Goal: Task Accomplishment & Management: Manage account settings

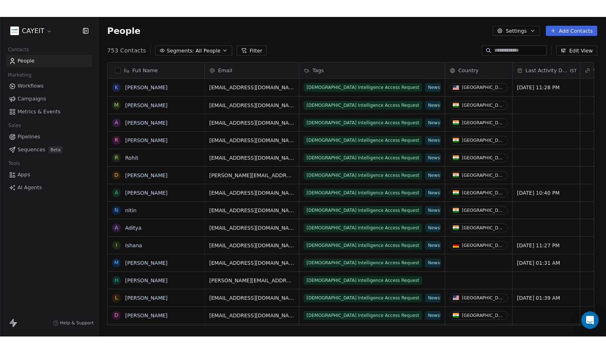
scroll to position [304, 491]
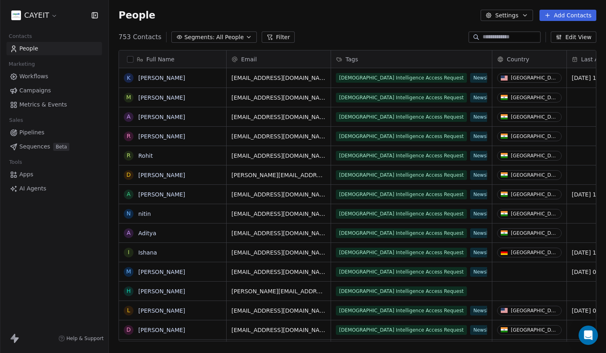
click at [37, 90] on span "Campaigns" at bounding box center [34, 90] width 31 height 8
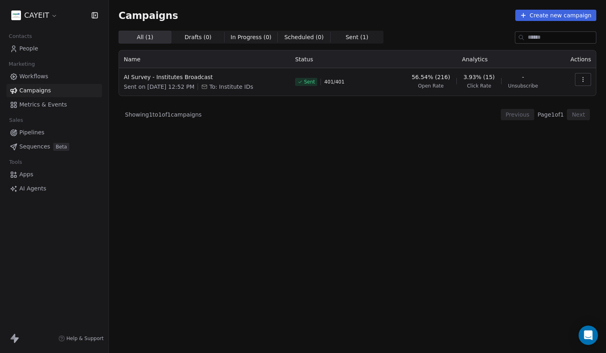
click at [44, 91] on span "Campaigns" at bounding box center [34, 90] width 31 height 8
click at [304, 185] on div "All ( 1 ) All ( 1 ) Drafts ( 0 ) Drafts ( 0 ) In Progress ( 0 ) In Progress ( 0…" at bounding box center [358, 156] width 478 height 251
click at [33, 14] on html "CAYEIT Contacts People Marketing Workflows Campaigns Metrics & Events Sales Pip…" at bounding box center [303, 176] width 606 height 353
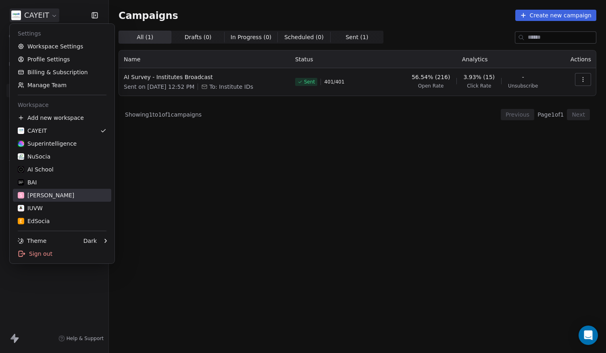
click at [65, 189] on link "S [PERSON_NAME]" at bounding box center [62, 195] width 98 height 13
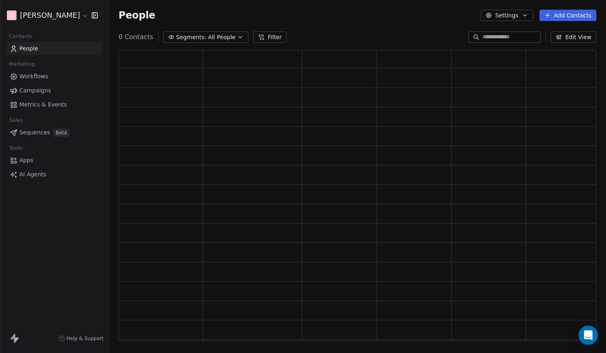
scroll to position [285, 472]
click at [41, 19] on html "S [PERSON_NAME] Contacts People Marketing Workflows Campaigns Metrics & Events …" at bounding box center [303, 176] width 606 height 353
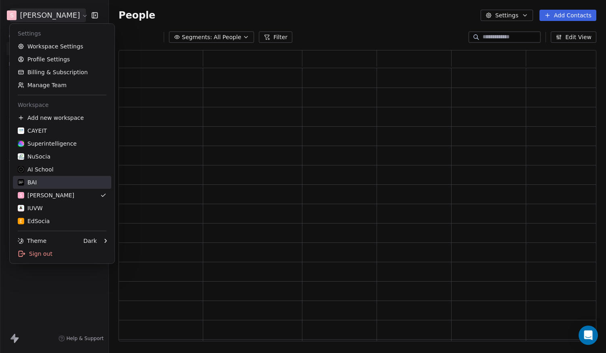
click at [49, 179] on div "BAI" at bounding box center [62, 182] width 89 height 8
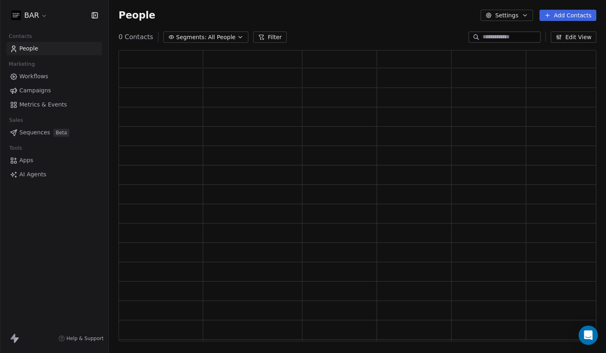
scroll to position [285, 472]
click at [323, 25] on div "People Settings Add Contacts" at bounding box center [357, 15] width 497 height 31
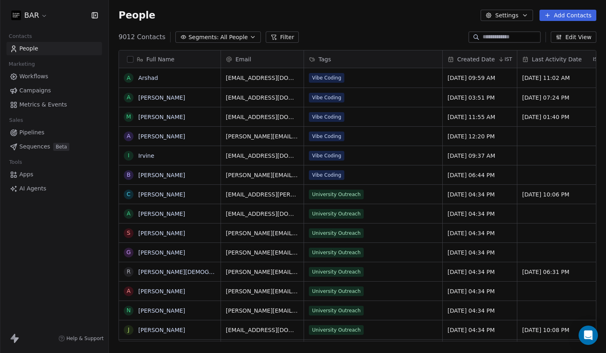
scroll to position [304, 491]
click at [50, 90] on link "Campaigns" at bounding box center [54, 90] width 96 height 13
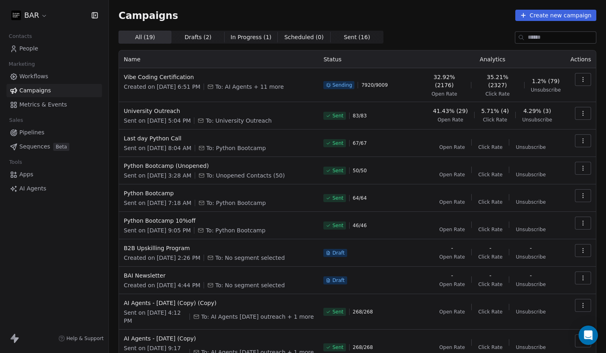
click at [558, 80] on icon "button" at bounding box center [583, 79] width 6 height 6
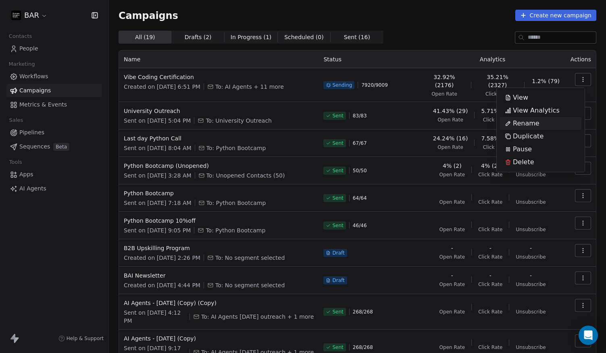
click at [442, 24] on html "BAR Contacts People Marketing Workflows Campaigns Metrics & Events Sales Pipeli…" at bounding box center [303, 176] width 606 height 353
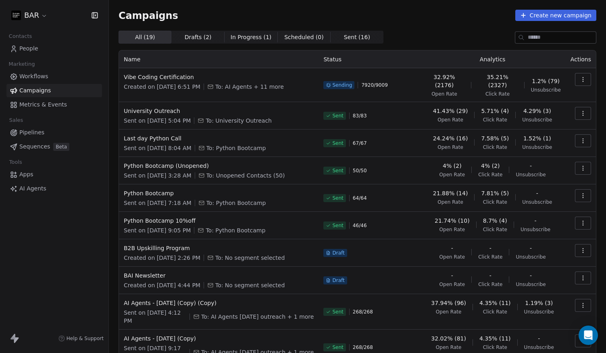
click at [558, 79] on icon "button" at bounding box center [583, 79] width 6 height 6
click at [539, 147] on div "Pause" at bounding box center [540, 149] width 81 height 13
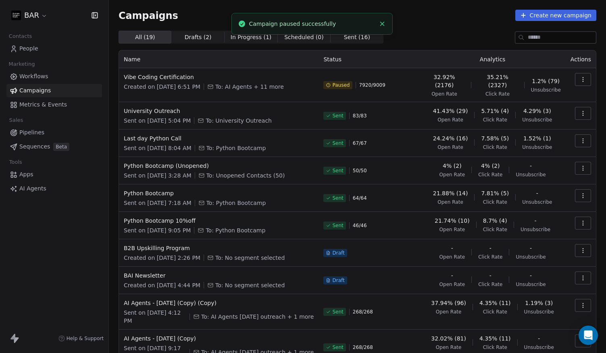
click at [409, 33] on div "All ( 19 ) All ( 19 ) Drafts ( 2 ) Drafts ( 2 ) In Progress ( 1 ) In Progress (…" at bounding box center [358, 37] width 478 height 13
click at [185, 74] on span "Vibe Coding Certification" at bounding box center [219, 77] width 190 height 8
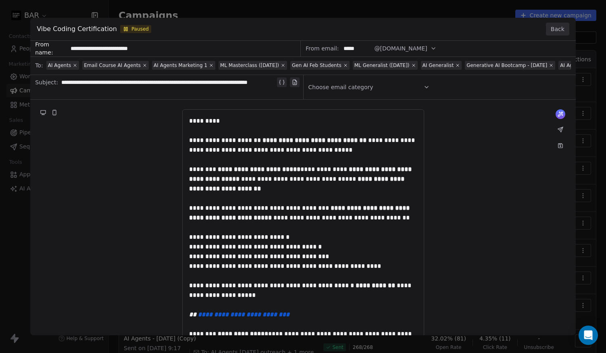
drag, startPoint x: 333, startPoint y: 71, endPoint x: 365, endPoint y: 73, distance: 31.5
click at [365, 73] on div "**********" at bounding box center [303, 232] width 546 height 383
drag, startPoint x: 366, startPoint y: 72, endPoint x: 424, endPoint y: 71, distance: 58.1
click at [422, 71] on div "**********" at bounding box center [303, 232] width 546 height 383
drag, startPoint x: 380, startPoint y: 72, endPoint x: 485, endPoint y: 76, distance: 104.9
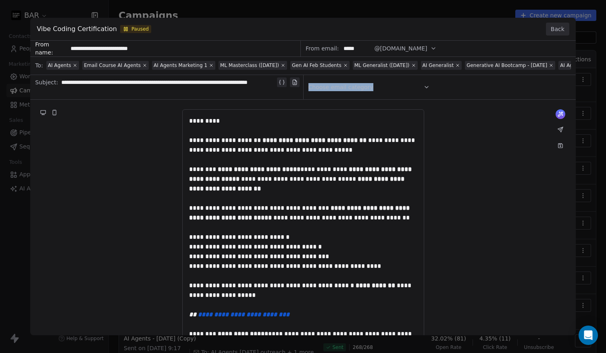
click at [485, 76] on div "**********" at bounding box center [303, 232] width 546 height 383
drag, startPoint x: 345, startPoint y: 70, endPoint x: 425, endPoint y: 71, distance: 80.3
click at [425, 71] on div "**********" at bounding box center [303, 232] width 546 height 383
drag, startPoint x: 330, startPoint y: 71, endPoint x: 492, endPoint y: 69, distance: 162.1
click at [431, 72] on div "**********" at bounding box center [303, 232] width 546 height 383
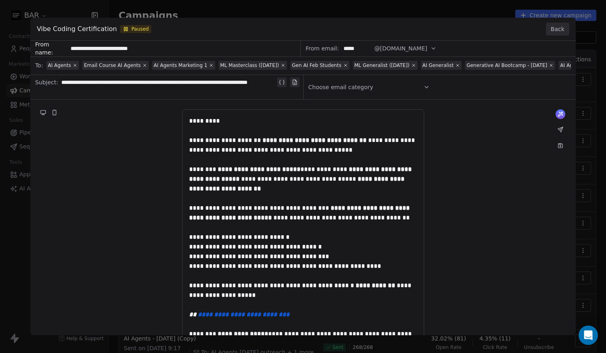
drag, startPoint x: 559, startPoint y: 73, endPoint x: 572, endPoint y: 73, distance: 13.3
click at [558, 73] on div "**********" at bounding box center [303, 232] width 546 height 383
drag, startPoint x: 114, startPoint y: 71, endPoint x: 219, endPoint y: 74, distance: 105.3
click at [219, 74] on div "**********" at bounding box center [303, 232] width 546 height 383
drag, startPoint x: 338, startPoint y: 71, endPoint x: 392, endPoint y: 71, distance: 53.6
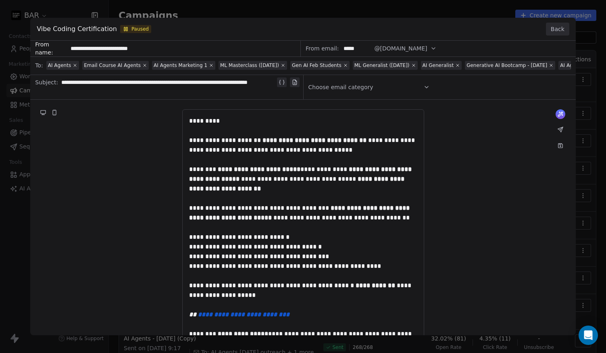
click at [392, 71] on div "**********" at bounding box center [303, 232] width 546 height 383
drag, startPoint x: 386, startPoint y: 71, endPoint x: 476, endPoint y: 76, distance: 90.0
click at [476, 76] on div "**********" at bounding box center [303, 232] width 546 height 383
click at [344, 12] on div "**********" at bounding box center [303, 176] width 606 height 353
click at [347, 7] on div "**********" at bounding box center [303, 176] width 606 height 353
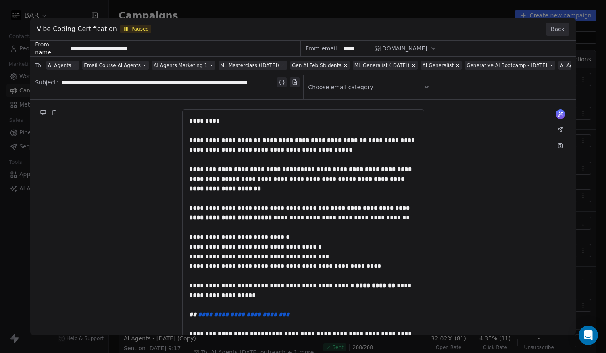
click at [558, 32] on button "Back" at bounding box center [557, 29] width 23 height 13
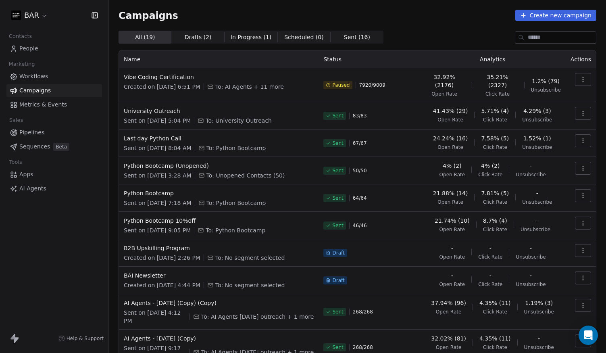
click at [435, 36] on div "All ( 19 ) All ( 19 ) Drafts ( 2 ) Drafts ( 2 ) In Progress ( 1 ) In Progress (…" at bounding box center [358, 37] width 478 height 13
click at [425, 37] on div "All ( 19 ) All ( 19 ) Drafts ( 2 ) Drafts ( 2 ) In Progress ( 1 ) In Progress (…" at bounding box center [358, 37] width 478 height 13
drag, startPoint x: 418, startPoint y: 23, endPoint x: 412, endPoint y: 25, distance: 5.8
click at [419, 23] on div "Campaigns Create new campaign All ( 19 ) All ( 19 ) Drafts ( 2 ) Drafts ( 2 ) I…" at bounding box center [358, 200] width 478 height 380
click at [453, 56] on th "Analytics" at bounding box center [492, 59] width 146 height 18
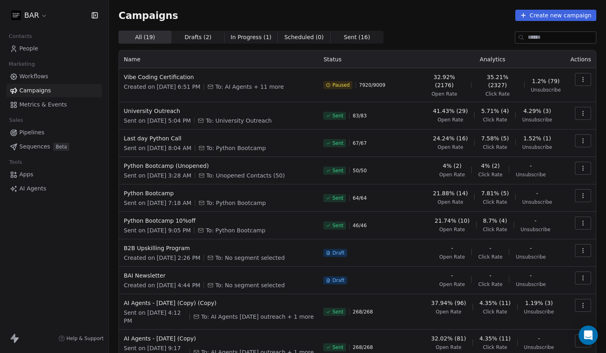
click at [44, 21] on html "BAR Contacts People Marketing Workflows Campaigns Metrics & Events Sales Pipeli…" at bounding box center [303, 176] width 606 height 353
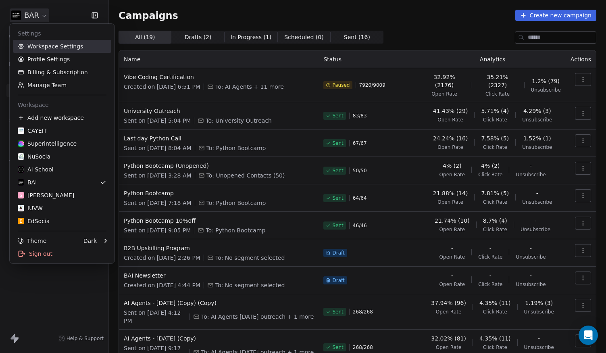
click at [74, 45] on link "Workspace Settings" at bounding box center [62, 46] width 98 height 13
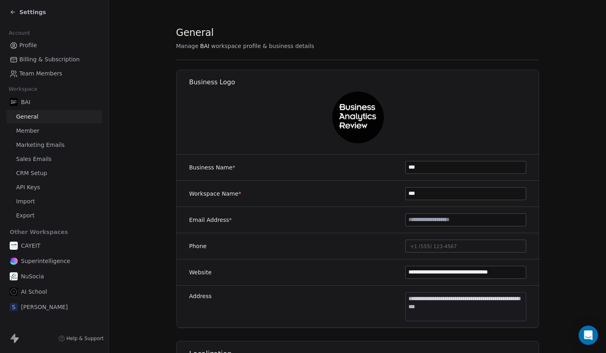
click at [43, 133] on link "Member" at bounding box center [54, 130] width 96 height 13
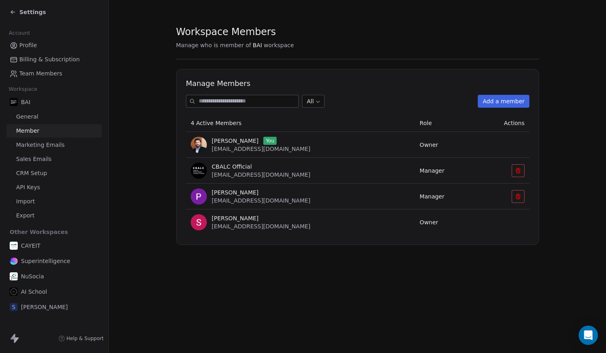
click at [160, 162] on section "Workspace Members Manage who is member of BAI workspace Manage Members All Add …" at bounding box center [357, 135] width 497 height 271
click at [160, 94] on section "Workspace Members Manage who is member of BAI workspace Manage Members All Add …" at bounding box center [357, 135] width 497 height 271
click at [25, 14] on span "Settings" at bounding box center [32, 12] width 27 height 8
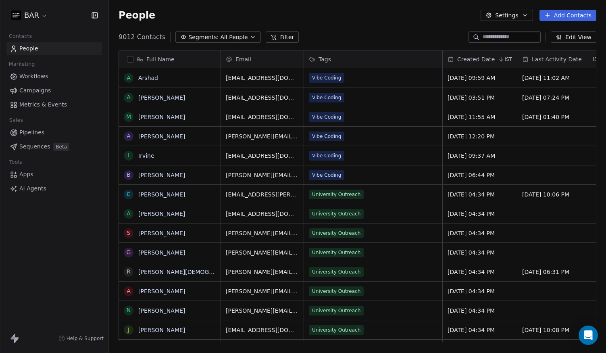
click at [355, 23] on div "People Settings Add Contacts" at bounding box center [357, 15] width 497 height 31
click at [33, 10] on html "BAR Contacts People Marketing Workflows Campaigns Metrics & Events Sales Pipeli…" at bounding box center [303, 176] width 606 height 353
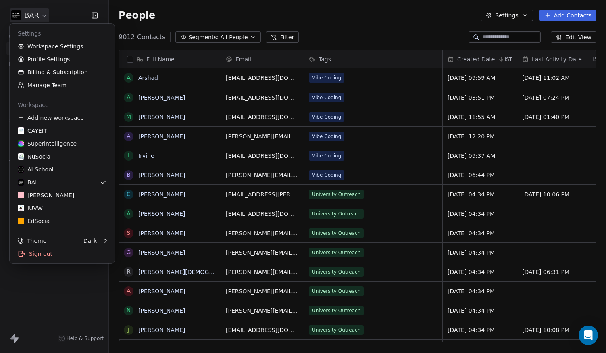
scroll to position [304, 491]
click at [333, 21] on html "BAR Contacts People Marketing Workflows Campaigns Metrics & Events Sales Pipeli…" at bounding box center [303, 176] width 606 height 353
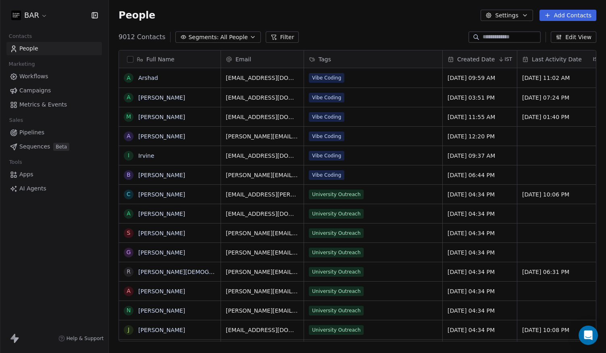
click at [27, 21] on html "BAR Contacts People Marketing Workflows Campaigns Metrics & Events Sales Pipeli…" at bounding box center [303, 176] width 606 height 353
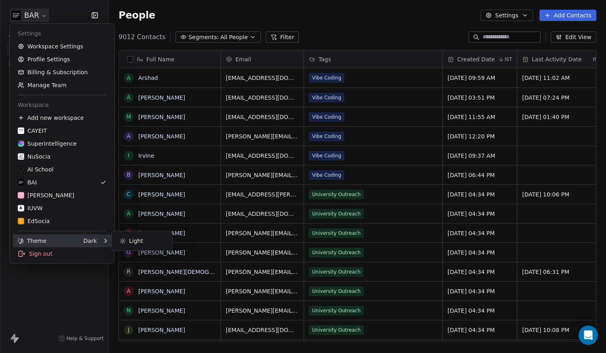
click at [79, 239] on div "Theme Dark" at bounding box center [57, 241] width 79 height 8
click at [114, 238] on div "Light" at bounding box center [142, 240] width 60 height 19
click at [117, 239] on div "Light" at bounding box center [142, 240] width 54 height 13
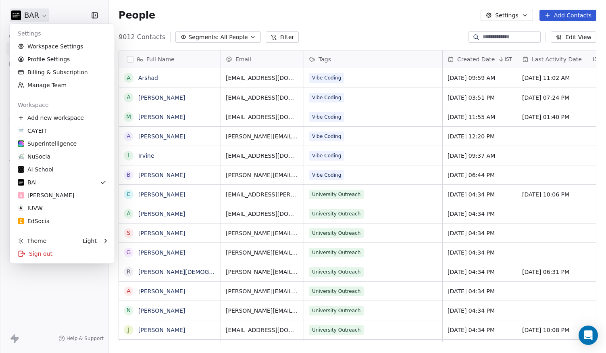
click at [84, 319] on html "BAR Contacts People Marketing Workflows Campaigns Metrics & Events Sales Pipeli…" at bounding box center [303, 176] width 606 height 353
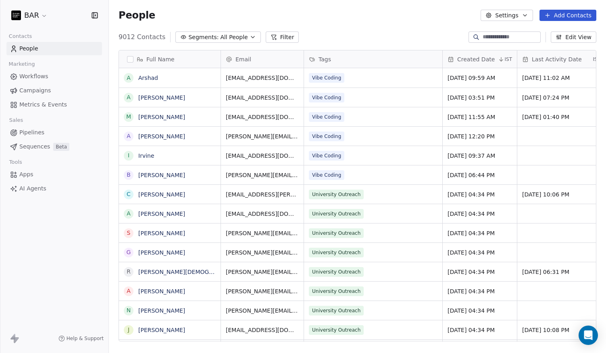
click at [34, 92] on span "Campaigns" at bounding box center [34, 90] width 31 height 8
